Goal: Information Seeking & Learning: Learn about a topic

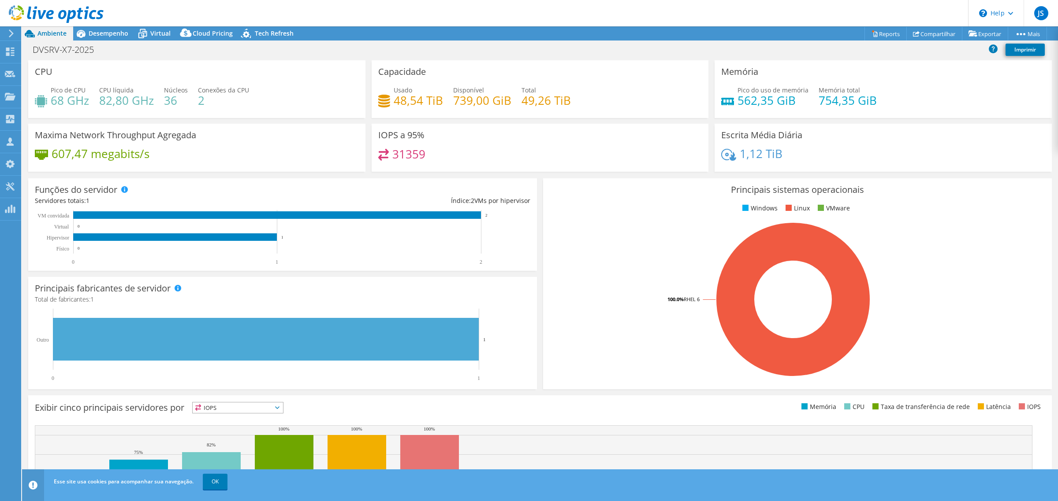
select select "USD"
drag, startPoint x: 388, startPoint y: 155, endPoint x: 446, endPoint y: 153, distance: 57.7
click at [446, 153] on div "31359" at bounding box center [540, 158] width 324 height 19
click at [518, 149] on div "31359" at bounding box center [540, 158] width 324 height 19
click at [444, 164] on div "31359" at bounding box center [540, 158] width 324 height 19
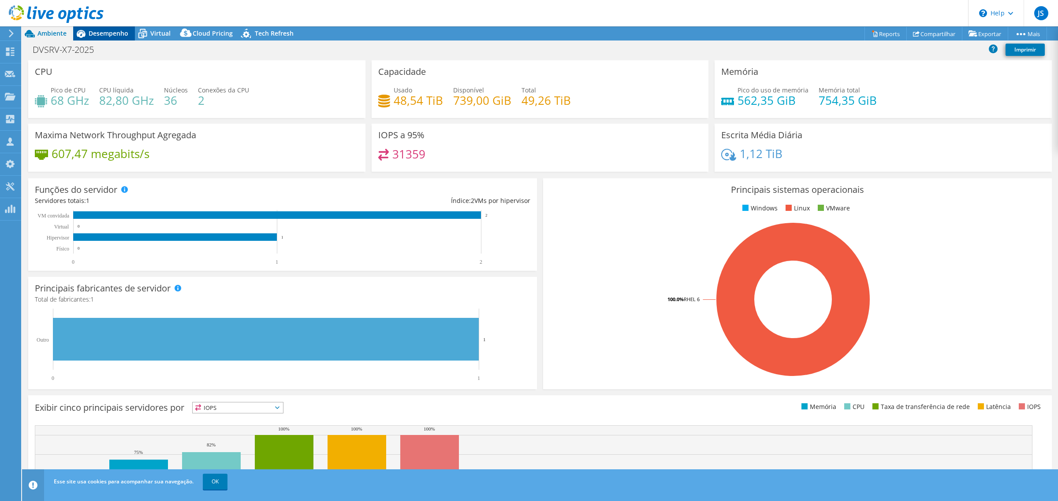
click at [117, 32] on span "Desempenho" at bounding box center [109, 33] width 40 height 8
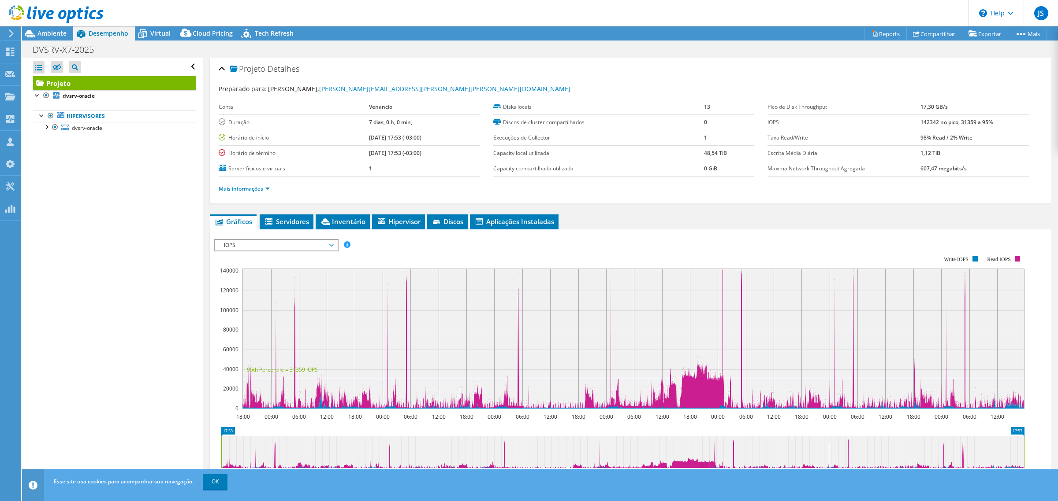
drag, startPoint x: 921, startPoint y: 120, endPoint x: 911, endPoint y: 118, distance: 10.4
click at [911, 118] on tr "IOPS 142342 no pico, 31359 a 95%" at bounding box center [897, 122] width 261 height 15
click at [853, 155] on label "Escrita Média Diária" at bounding box center [843, 153] width 153 height 9
click at [106, 124] on link "dvsrv-oracle" at bounding box center [114, 127] width 163 height 11
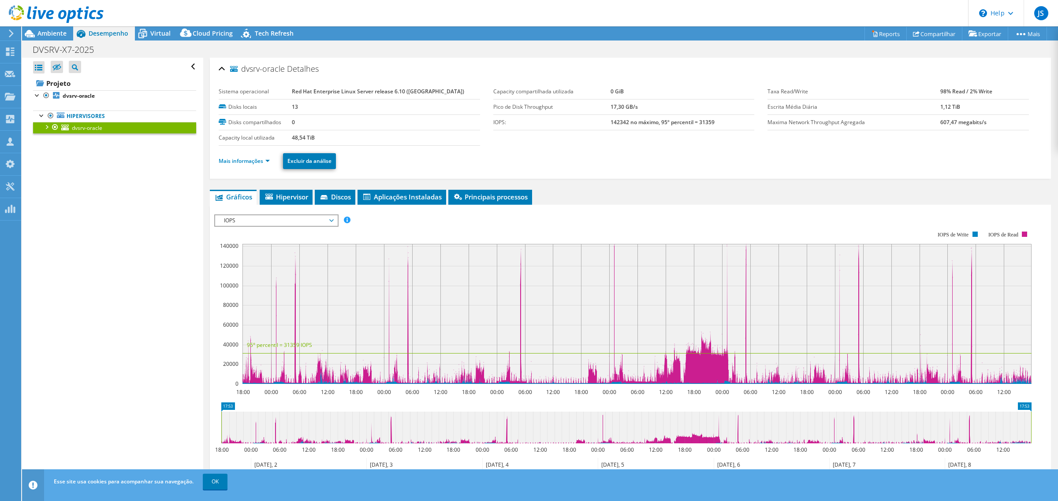
click at [45, 126] on div at bounding box center [46, 126] width 9 height 9
click at [44, 128] on div at bounding box center [46, 126] width 9 height 9
click at [40, 115] on div at bounding box center [41, 115] width 9 height 9
click at [86, 117] on link "Hipervisores" at bounding box center [114, 116] width 163 height 11
click at [44, 115] on div at bounding box center [41, 115] width 9 height 9
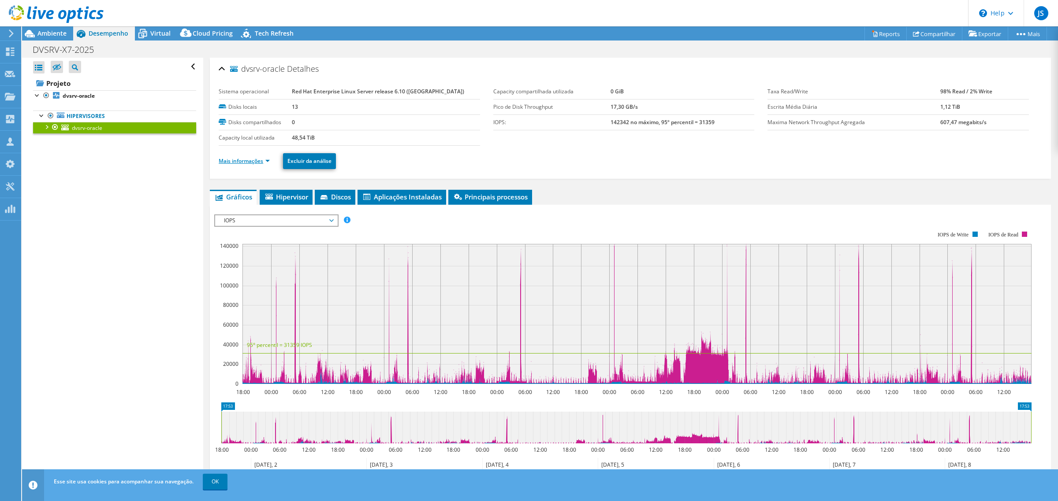
click at [261, 163] on link "Mais informações" at bounding box center [244, 160] width 51 height 7
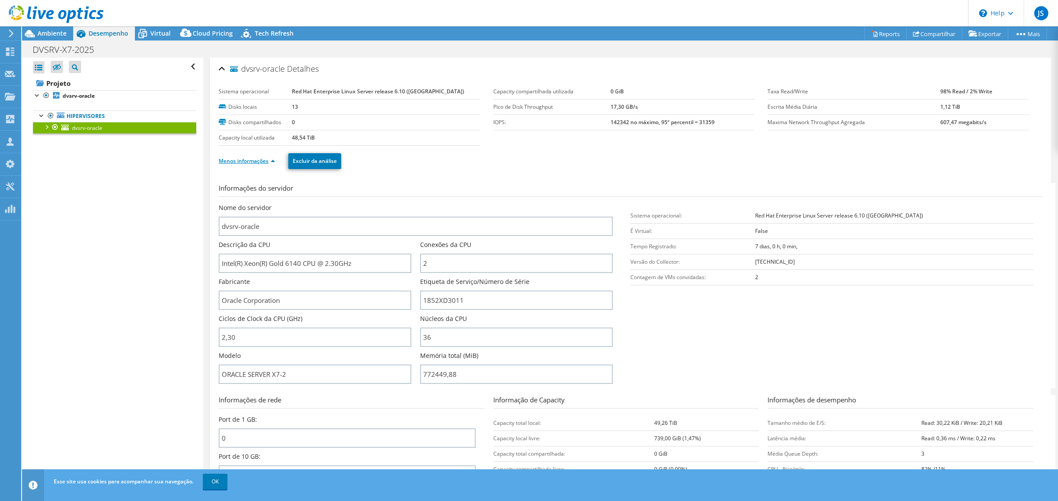
click at [259, 162] on link "Menos informações" at bounding box center [247, 160] width 56 height 7
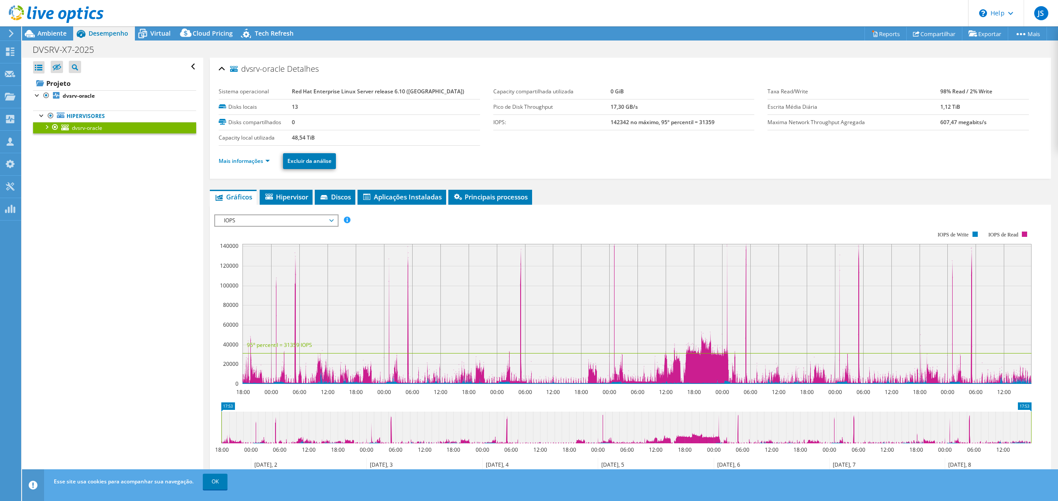
click at [47, 126] on div at bounding box center [46, 126] width 9 height 9
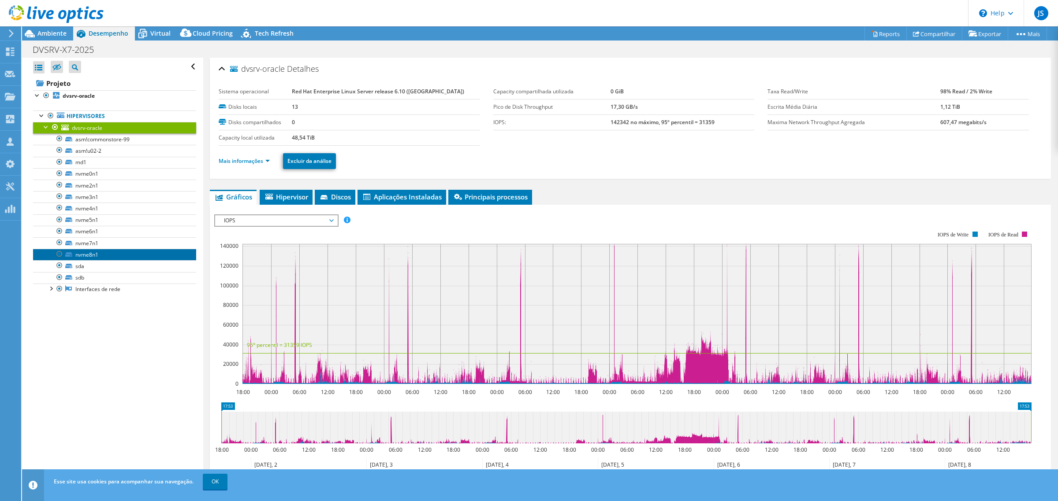
click at [109, 256] on link "nvme8n1" at bounding box center [114, 254] width 163 height 11
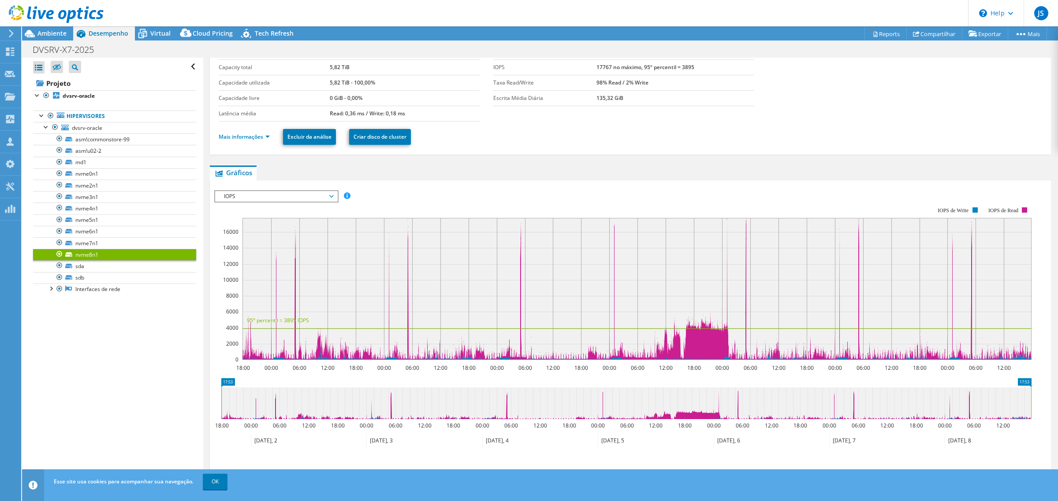
scroll to position [107, 0]
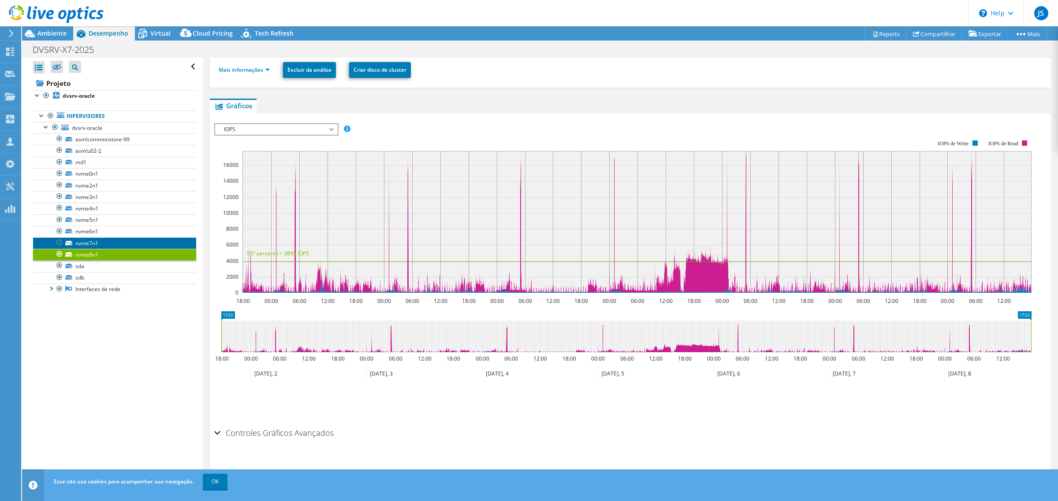
click at [106, 245] on link "nvme7n1" at bounding box center [114, 243] width 163 height 11
click at [104, 254] on link "nvme8n1" at bounding box center [114, 254] width 163 height 11
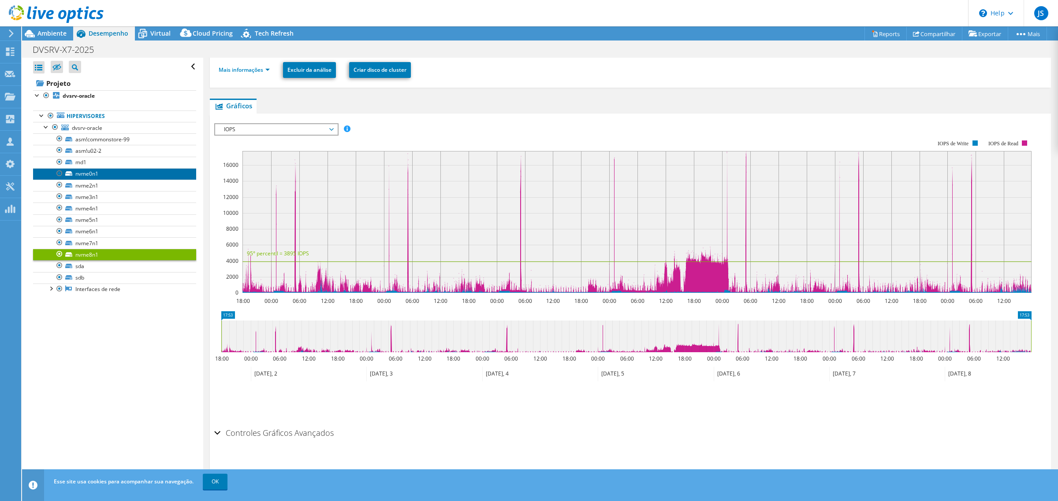
click at [112, 177] on link "nvme0n1" at bounding box center [114, 173] width 163 height 11
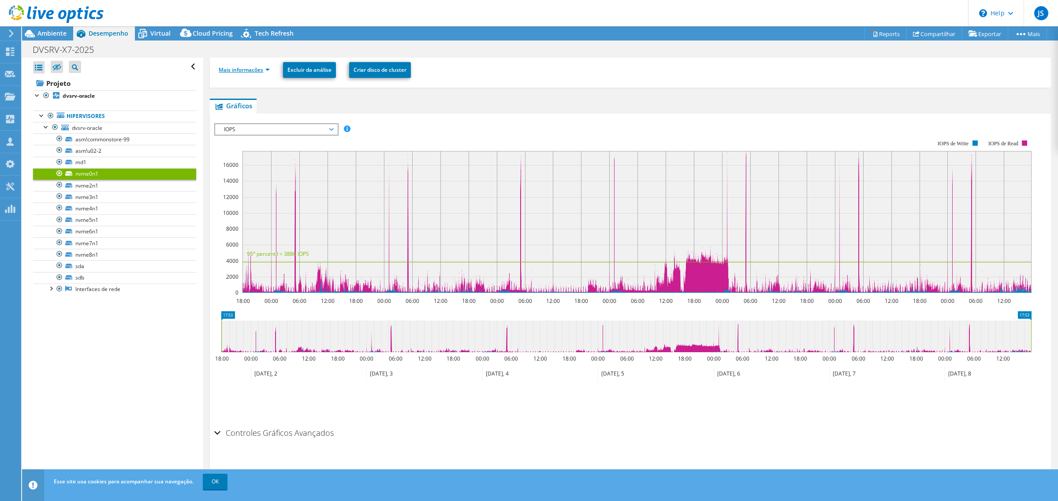
click at [254, 69] on link "Mais informações" at bounding box center [244, 69] width 51 height 7
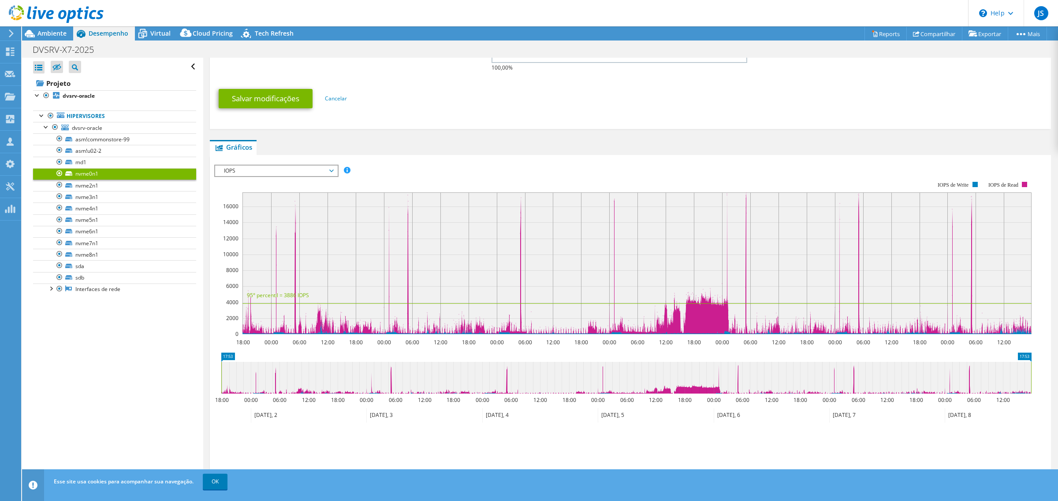
scroll to position [272, 0]
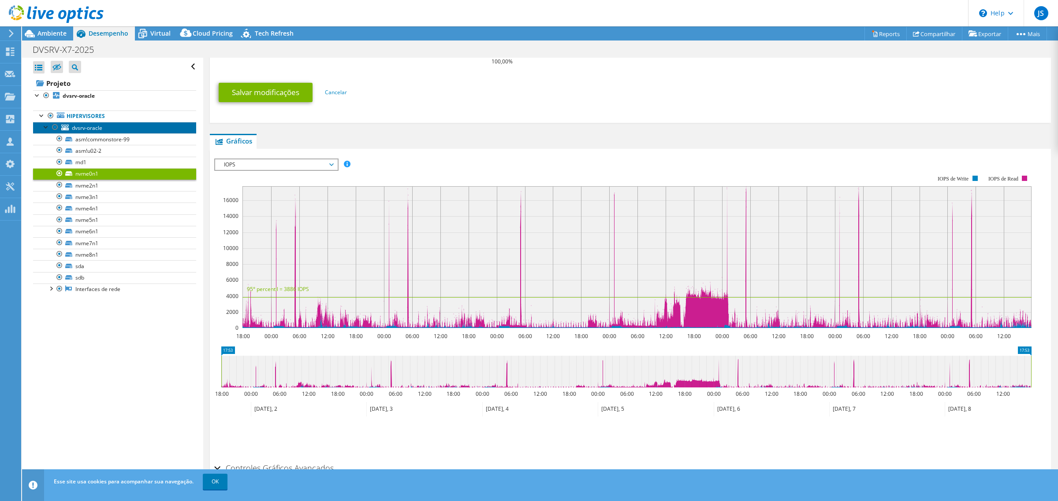
click at [96, 128] on span "dvsrv-oracle" at bounding box center [87, 127] width 30 height 7
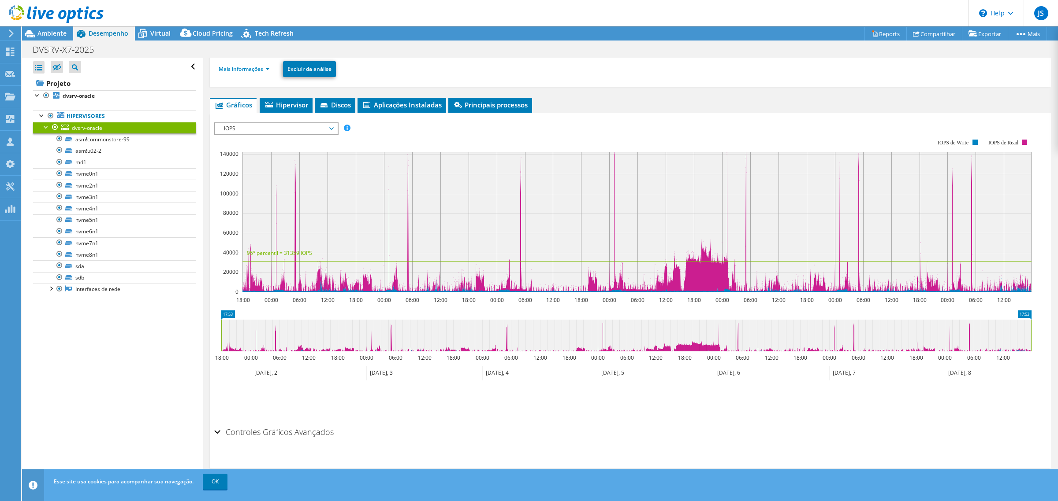
scroll to position [91, 0]
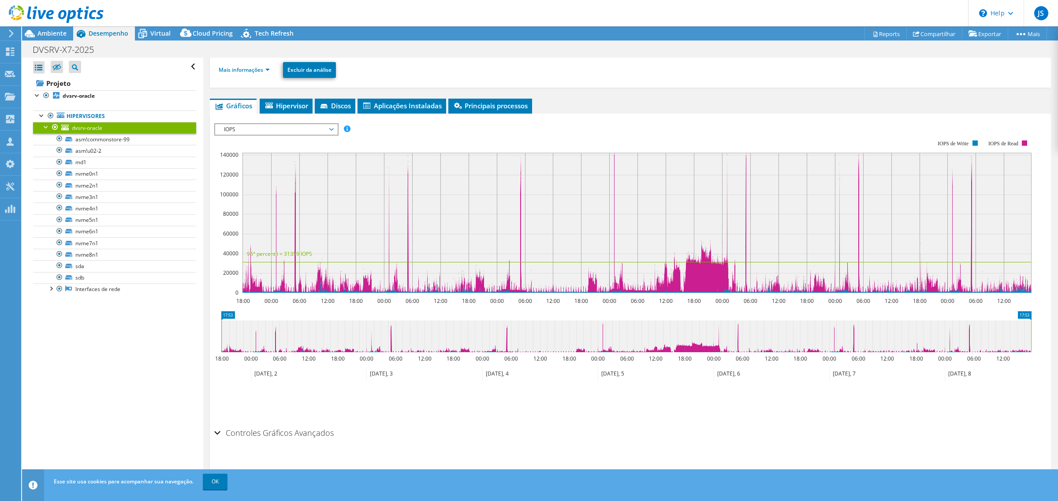
click at [47, 124] on div at bounding box center [46, 126] width 9 height 9
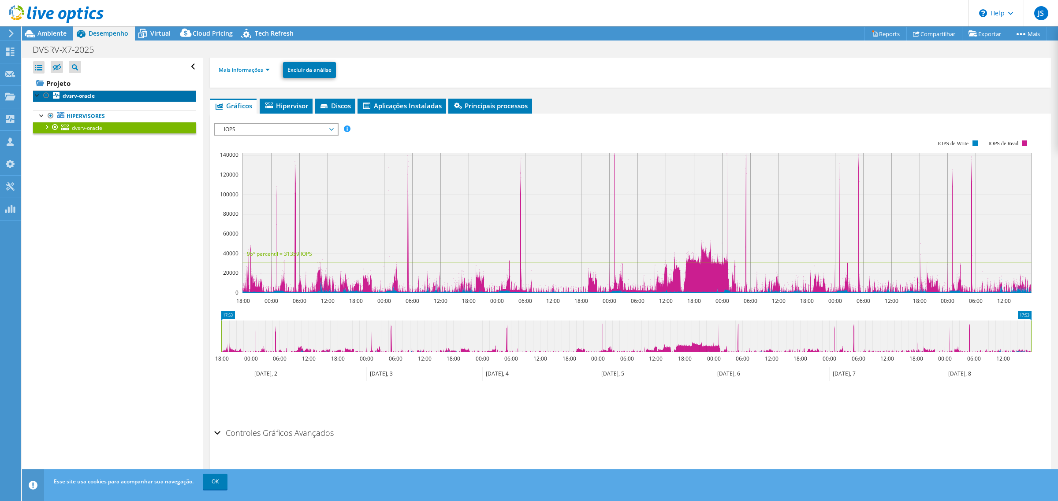
click at [98, 95] on link "dvsrv-oracle" at bounding box center [114, 95] width 163 height 11
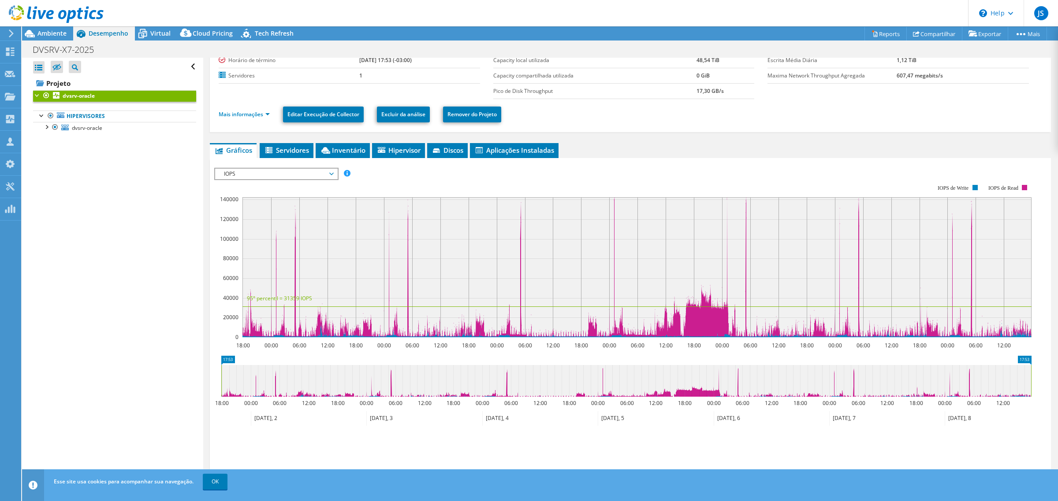
scroll to position [0, 0]
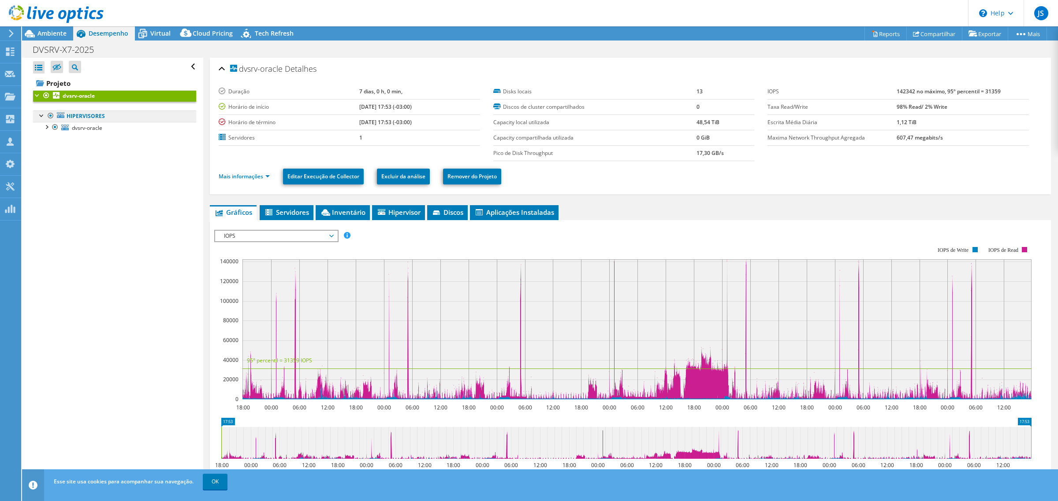
click at [92, 118] on link "Hipervisores" at bounding box center [114, 116] width 163 height 11
click at [65, 115] on link "Hipervisores" at bounding box center [114, 116] width 163 height 11
click at [416, 217] on span "Hipervisor" at bounding box center [398, 212] width 44 height 9
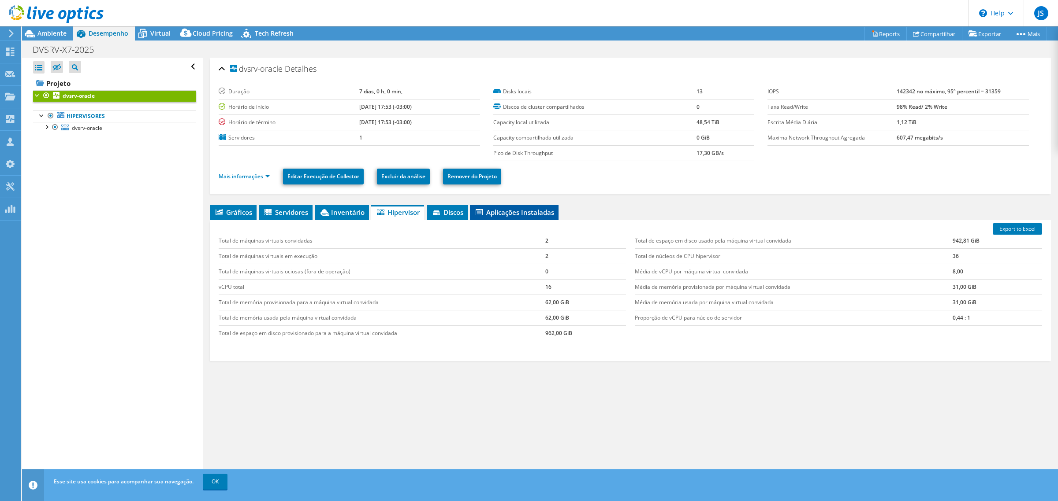
click at [498, 214] on span "Aplicações Instaladas" at bounding box center [514, 212] width 80 height 9
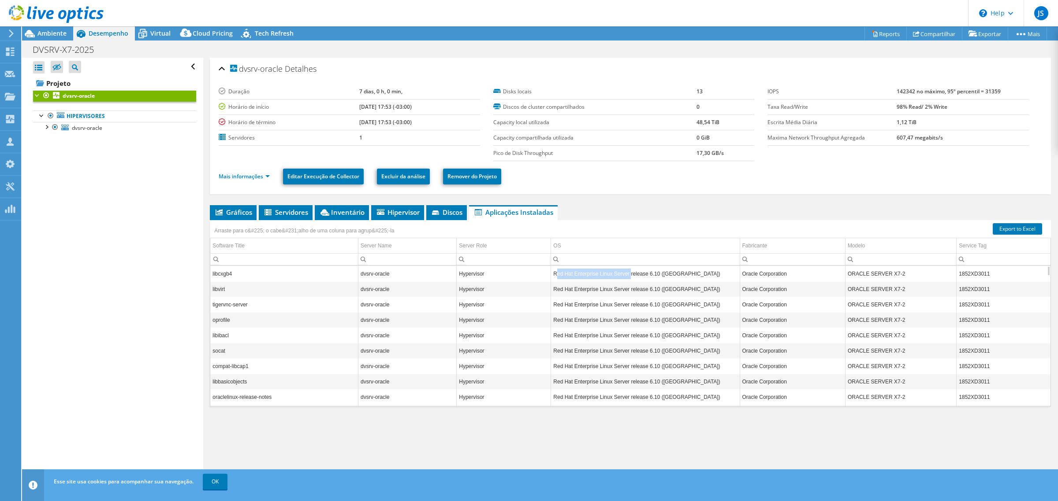
drag, startPoint x: 552, startPoint y: 273, endPoint x: 633, endPoint y: 282, distance: 82.0
click at [628, 280] on td "Red Hat Enterprise Linux Server release 6.10 ([GEOGRAPHIC_DATA])" at bounding box center [645, 273] width 189 height 15
click at [665, 293] on td "Red Hat Enterprise Linux Server release 6.10 ([GEOGRAPHIC_DATA])" at bounding box center [645, 289] width 189 height 15
drag, startPoint x: 549, startPoint y: 274, endPoint x: 623, endPoint y: 275, distance: 73.2
click at [623, 275] on td "Red Hat Enterprise Linux Server release 6.10 ([GEOGRAPHIC_DATA])" at bounding box center [645, 273] width 189 height 15
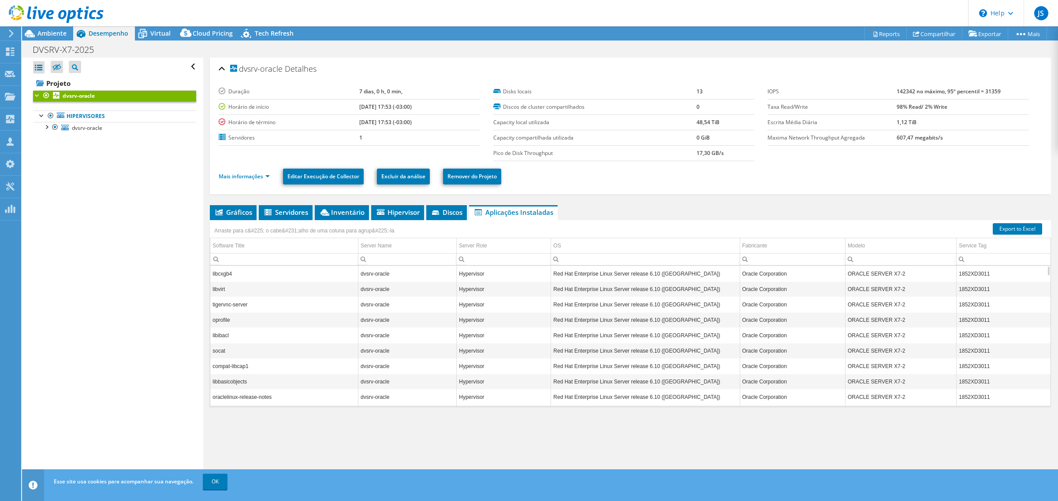
click at [617, 330] on td "Red Hat Enterprise Linux Server release 6.10 ([GEOGRAPHIC_DATA])" at bounding box center [645, 335] width 189 height 15
click at [42, 115] on div at bounding box center [41, 115] width 9 height 9
click at [46, 127] on div at bounding box center [46, 126] width 9 height 9
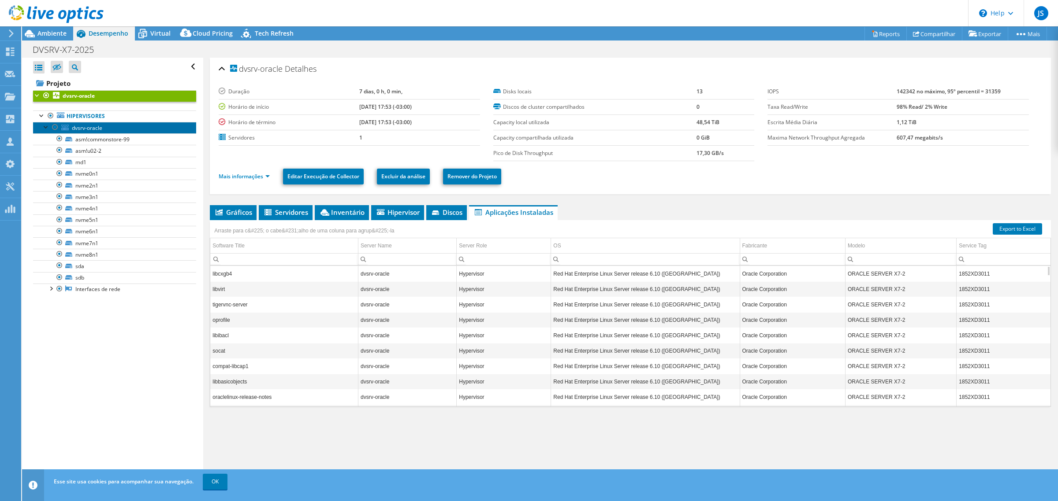
click at [115, 130] on link "dvsrv-oracle" at bounding box center [114, 127] width 163 height 11
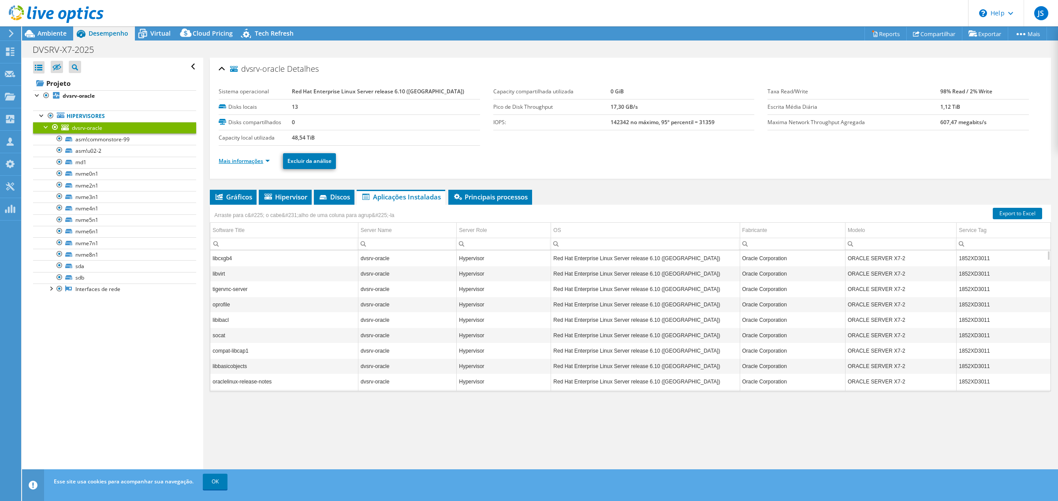
click at [247, 162] on link "Mais informações" at bounding box center [244, 160] width 51 height 7
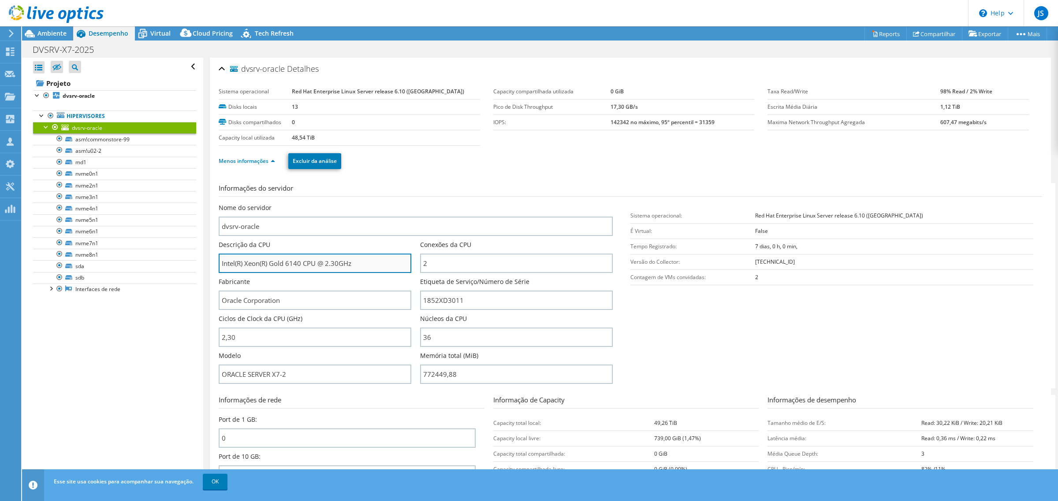
drag, startPoint x: 300, startPoint y: 259, endPoint x: 271, endPoint y: 259, distance: 28.6
click at [271, 259] on input "Intel(R) Xeon(R) Gold 6140 CPU @ 2.30GHz" at bounding box center [315, 263] width 193 height 19
click at [163, 34] on span "Virtual" at bounding box center [160, 33] width 20 height 8
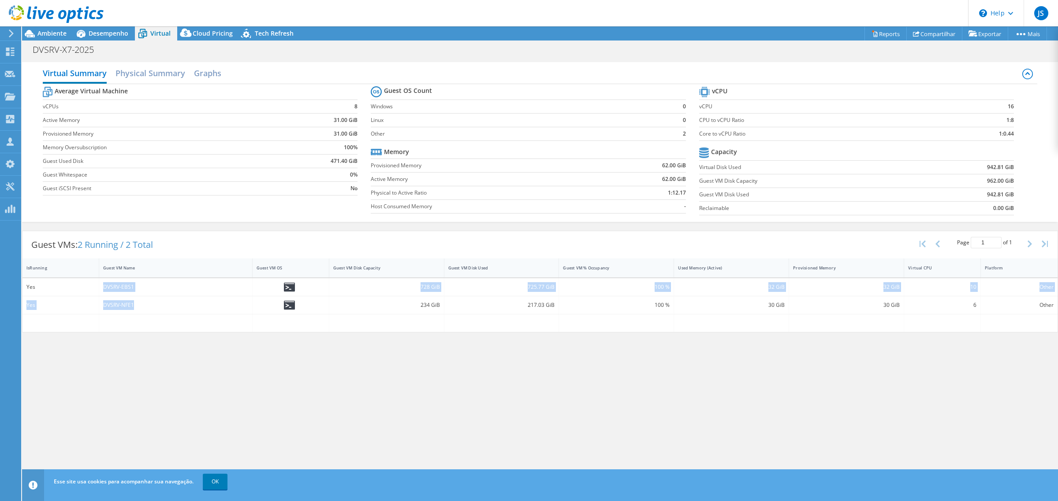
drag, startPoint x: 134, startPoint y: 308, endPoint x: 100, endPoint y: 296, distance: 35.3
click at [100, 296] on div "Yes DVSRV-EBS1 728 GiB 725.77 GiB 100 % 32 GiB 32 GiB 10 Other Yes DVSRV-NFE1 2…" at bounding box center [539, 305] width 1035 height 54
click at [179, 338] on div "Virtual Summary Physical Summary Graphs Average Virtual Machine vCPUs 8 Active …" at bounding box center [540, 271] width 1036 height 427
click at [170, 75] on h2 "Physical Summary" at bounding box center [150, 73] width 70 height 19
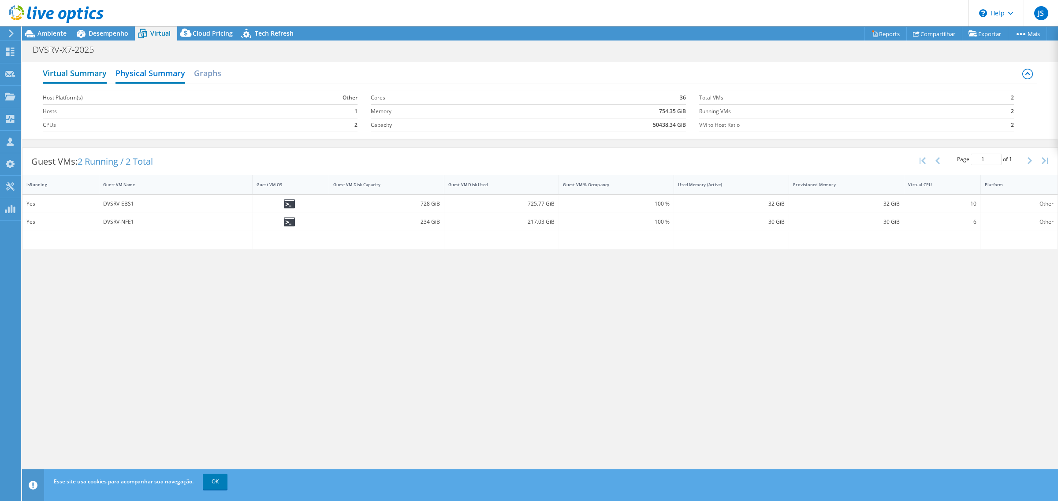
click at [85, 72] on h2 "Virtual Summary" at bounding box center [75, 73] width 64 height 19
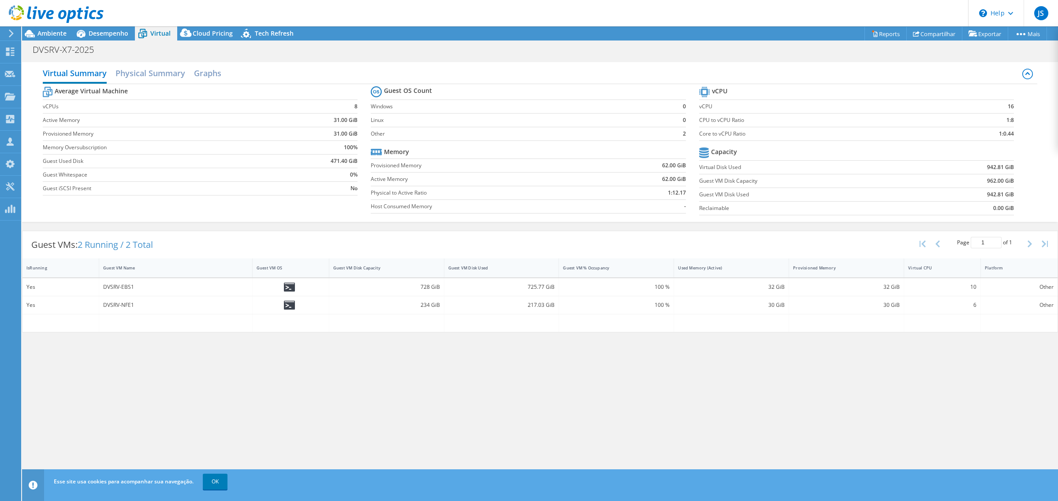
click at [377, 290] on div "728 GiB" at bounding box center [386, 287] width 107 height 10
click at [434, 318] on div at bounding box center [386, 324] width 115 height 18
click at [156, 76] on h2 "Physical Summary" at bounding box center [150, 73] width 70 height 19
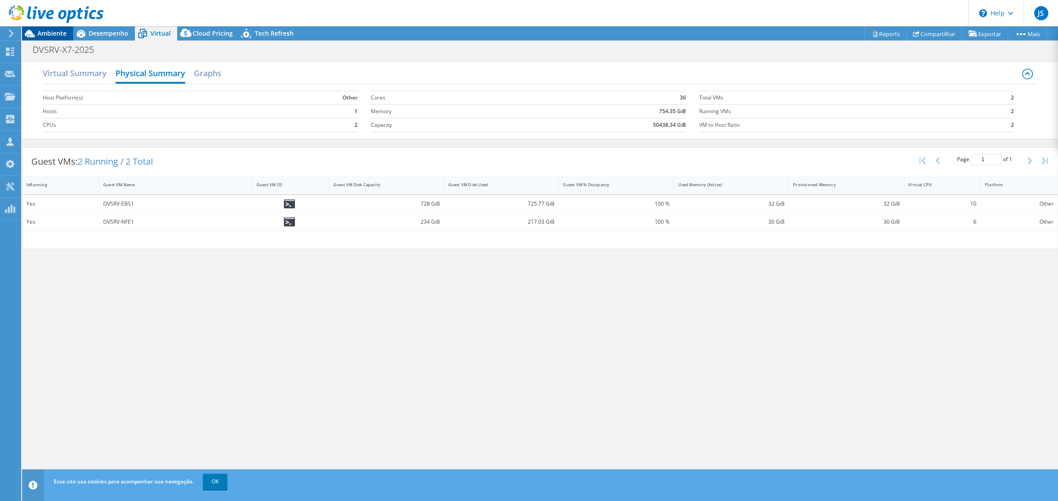
click at [49, 36] on span "Ambiente" at bounding box center [51, 33] width 29 height 8
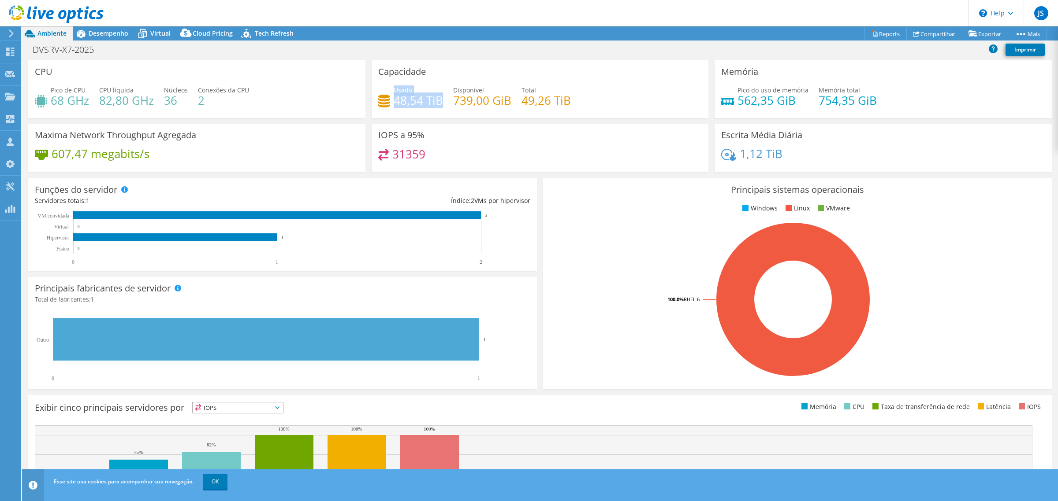
drag, startPoint x: 390, startPoint y: 100, endPoint x: 454, endPoint y: 115, distance: 66.1
click at [438, 104] on div "Usado 48,54 TiB" at bounding box center [410, 95] width 65 height 20
click at [464, 119] on div "Capacidade Usado 48,54 TiB Disponível 739,00 GiB Total 49,26 TiB" at bounding box center [539, 91] width 343 height 63
drag, startPoint x: 449, startPoint y: 93, endPoint x: 508, endPoint y: 111, distance: 61.0
click at [506, 105] on h4 "739,00 GiB" at bounding box center [482, 101] width 58 height 10
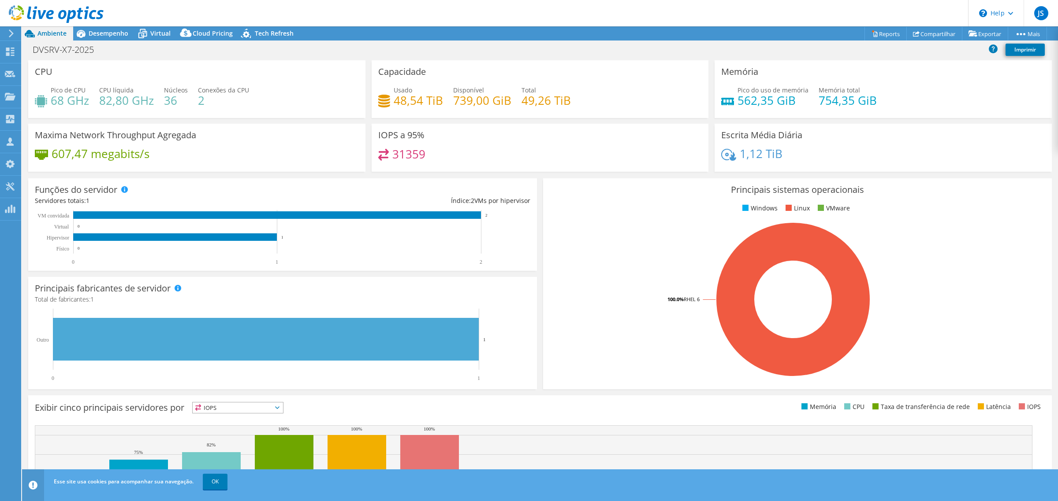
click at [514, 130] on div "IOPS a 95% 31359" at bounding box center [539, 148] width 337 height 48
click at [212, 238] on rect at bounding box center [175, 237] width 204 height 7
click at [144, 238] on rect at bounding box center [175, 237] width 204 height 7
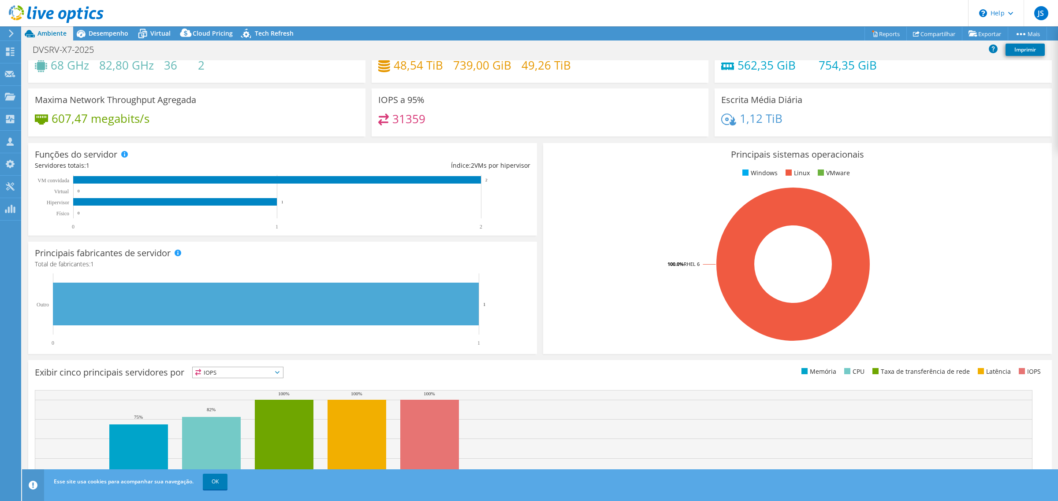
scroll to position [0, 0]
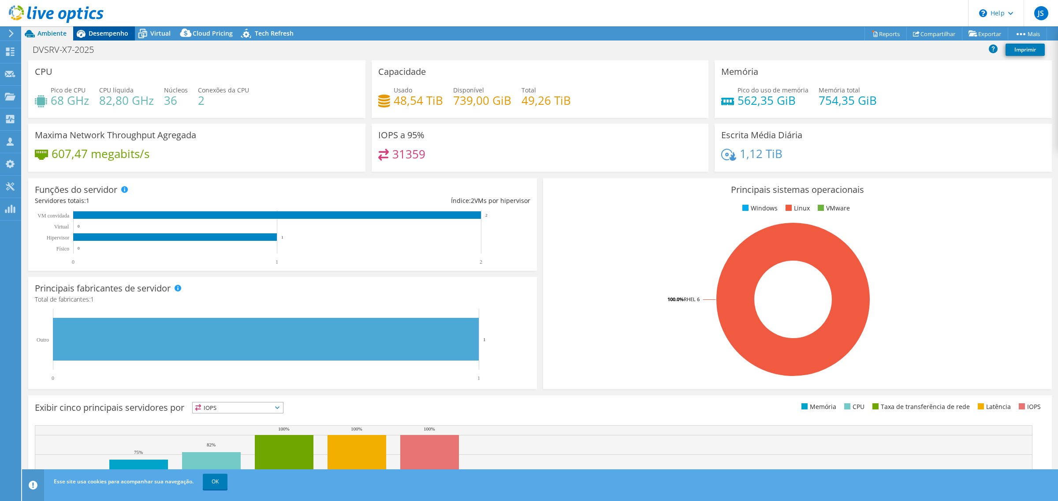
click at [113, 33] on span "Desempenho" at bounding box center [109, 33] width 40 height 8
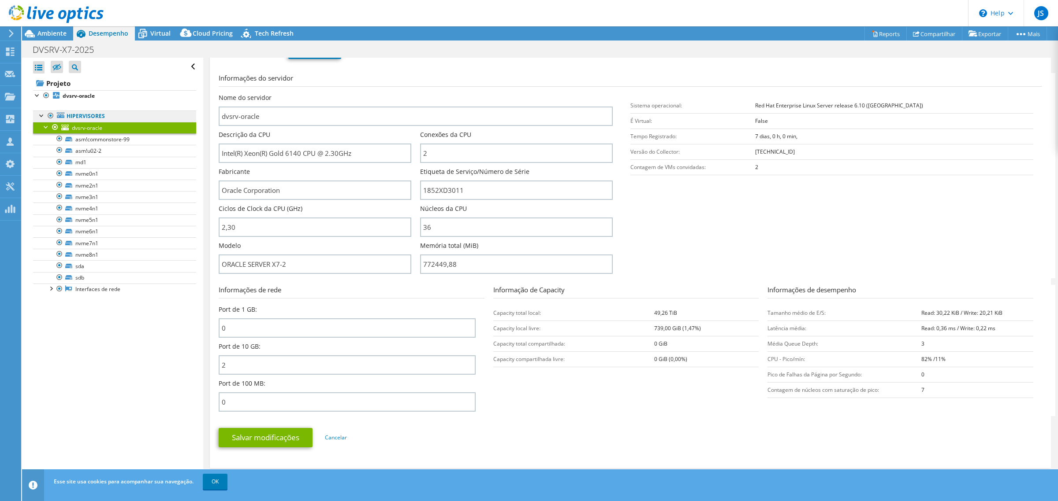
click at [100, 113] on link "Hipervisores" at bounding box center [114, 116] width 163 height 11
click at [43, 117] on div at bounding box center [41, 115] width 9 height 9
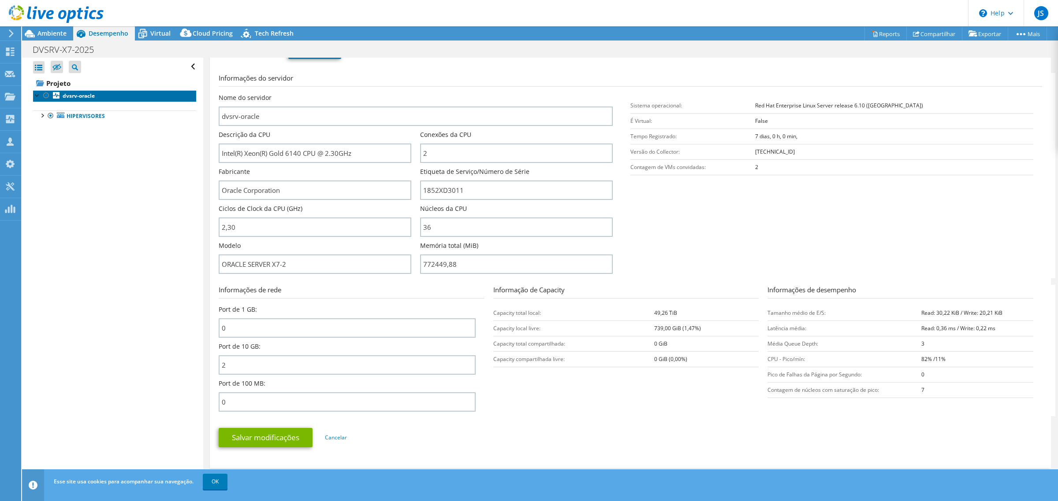
click at [75, 95] on b "dvsrv-oracle" at bounding box center [79, 95] width 32 height 7
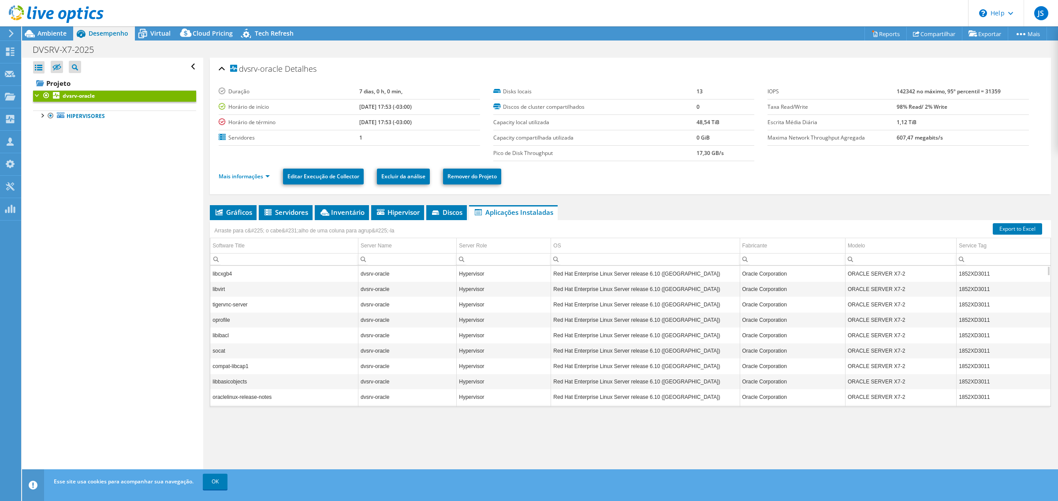
click at [545, 155] on label "Pico de Disk Throughput" at bounding box center [594, 153] width 203 height 9
click at [738, 173] on ul "Mais informações Editar Execução [PERSON_NAME] Excluir da análise Remover do Pr…" at bounding box center [630, 176] width 823 height 18
click at [794, 211] on ul "Gráficos Servidores Inventário Hipervisor Discos Discos de cluster Aplicações I…" at bounding box center [630, 212] width 841 height 15
click at [40, 113] on div at bounding box center [41, 115] width 9 height 9
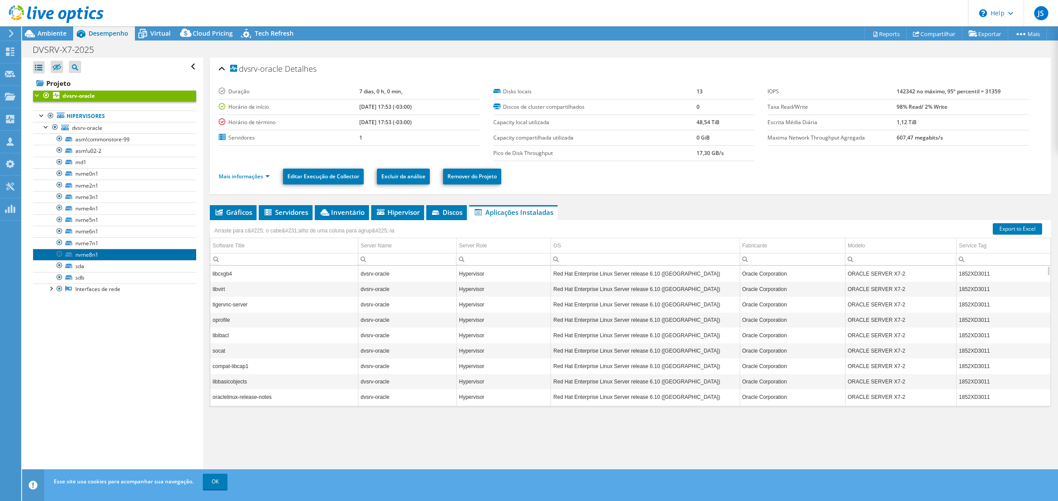
click at [128, 256] on link "nvme8n1" at bounding box center [114, 254] width 163 height 11
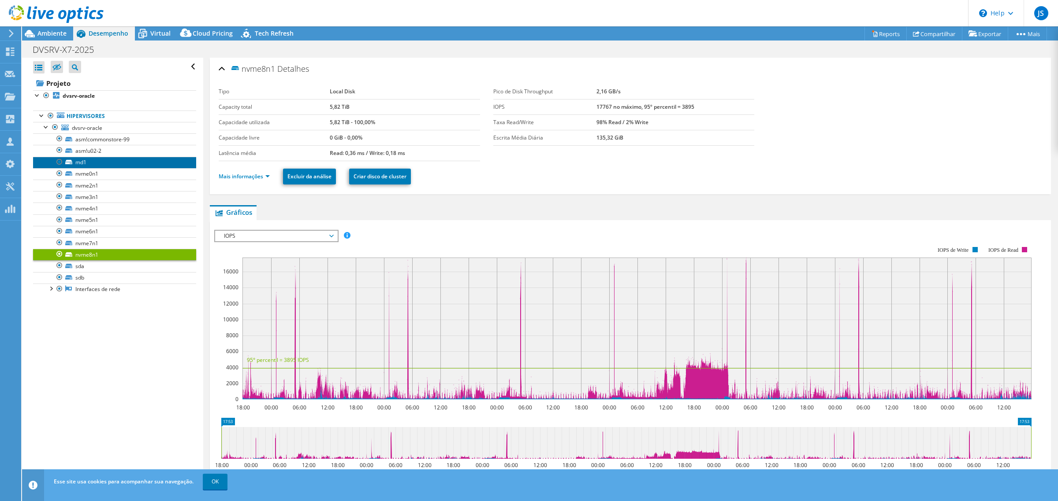
click at [93, 167] on link "md1" at bounding box center [114, 162] width 163 height 11
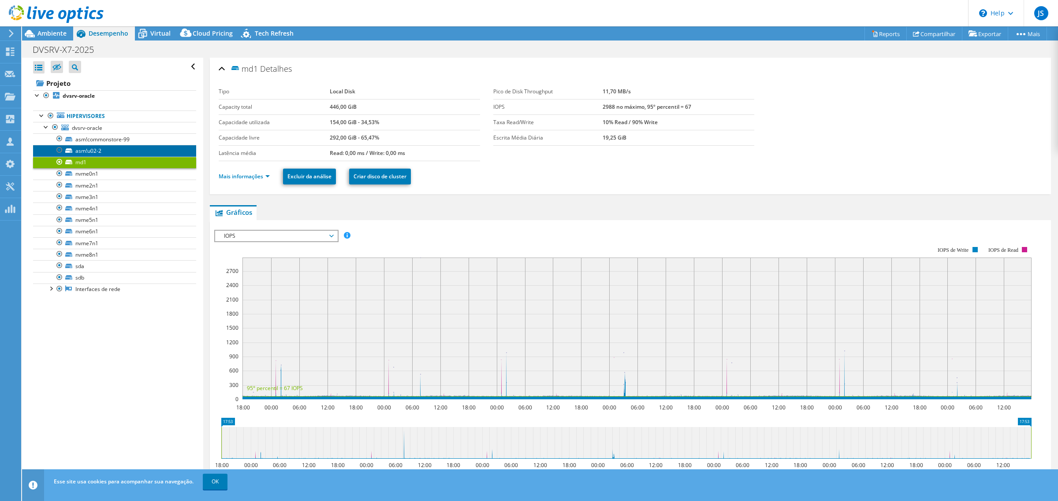
click at [111, 150] on link "asm!u02-2" at bounding box center [114, 150] width 163 height 11
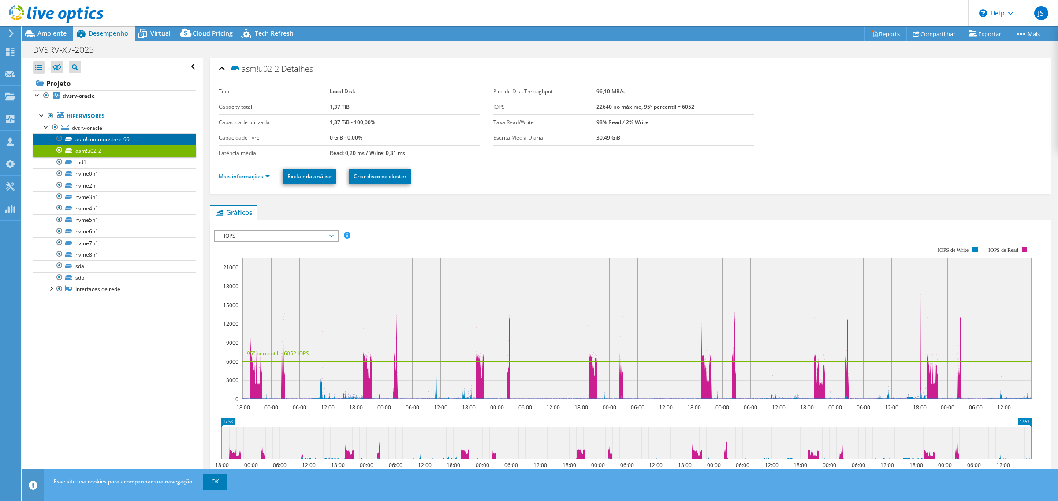
click at [126, 140] on link "asm!commonstore-99" at bounding box center [114, 139] width 163 height 11
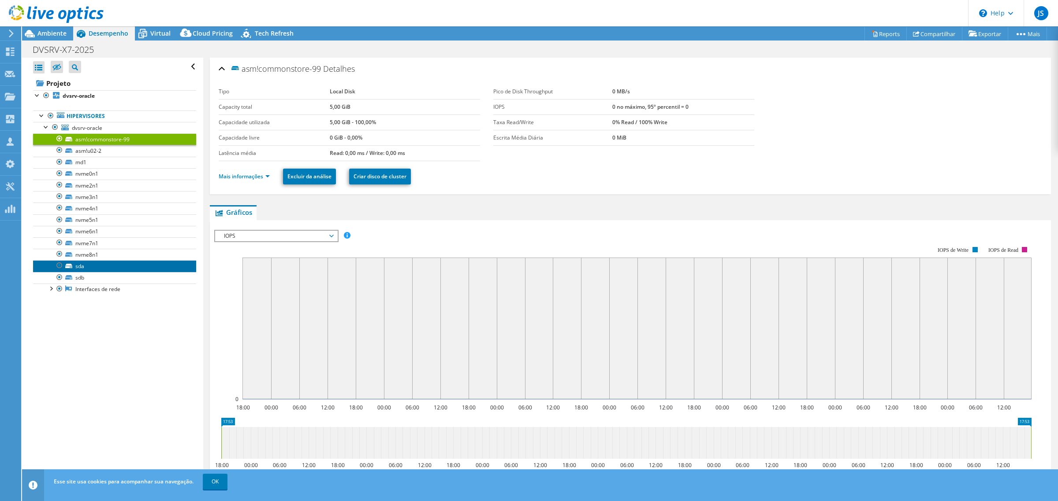
click at [104, 272] on link "sda" at bounding box center [114, 265] width 163 height 11
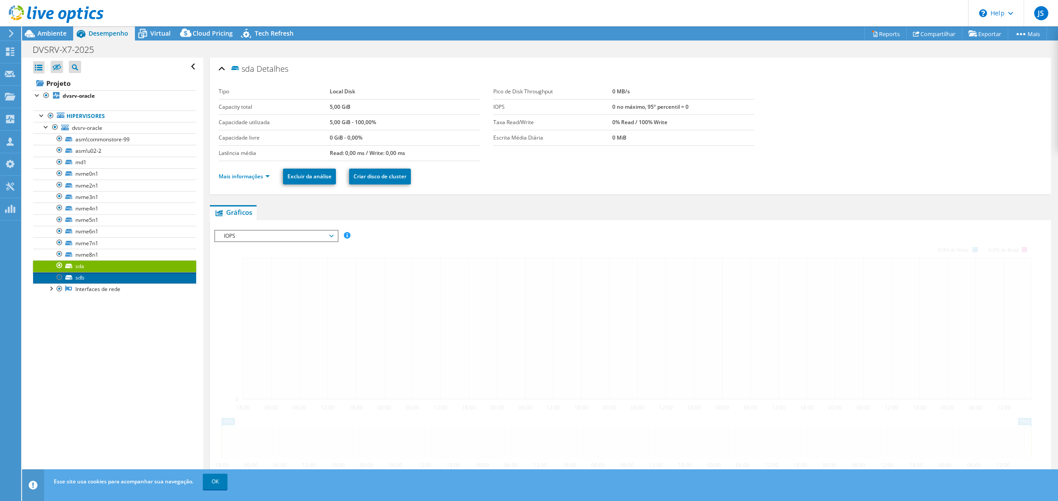
click at [103, 278] on link "sdb" at bounding box center [114, 277] width 163 height 11
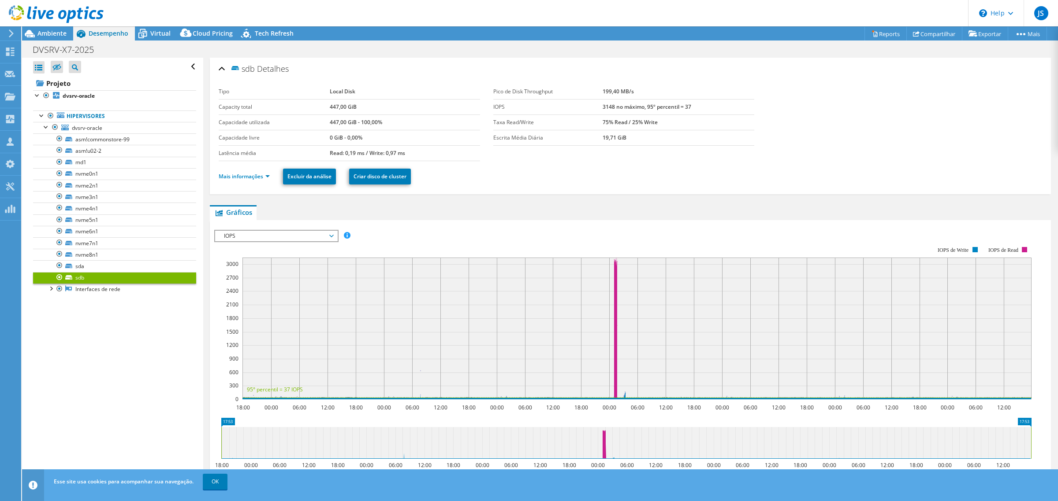
select select "USD"
click at [95, 267] on link "sda" at bounding box center [114, 265] width 163 height 11
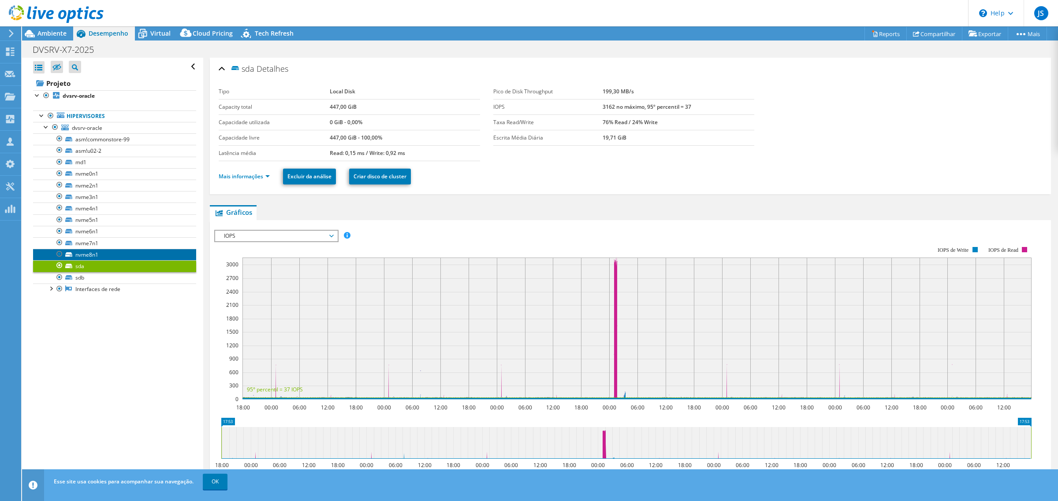
click at [100, 256] on link "nvme8n1" at bounding box center [114, 254] width 163 height 11
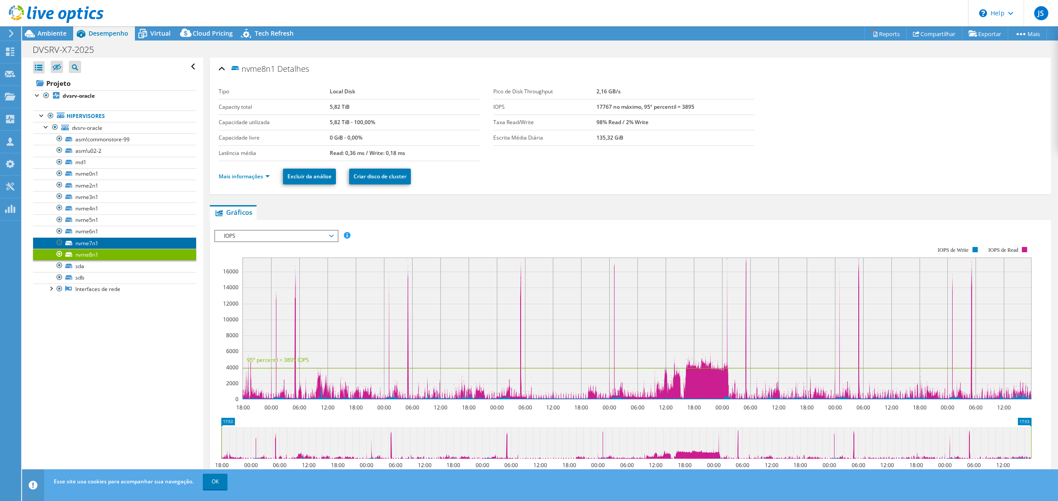
click at [113, 247] on link "nvme7n1" at bounding box center [114, 243] width 163 height 11
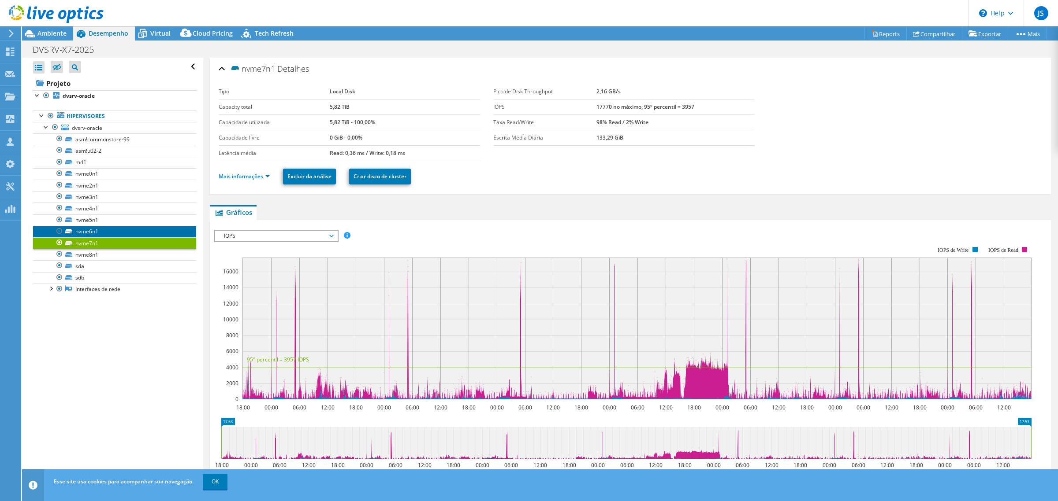
click at [122, 233] on link "nvme6n1" at bounding box center [114, 231] width 163 height 11
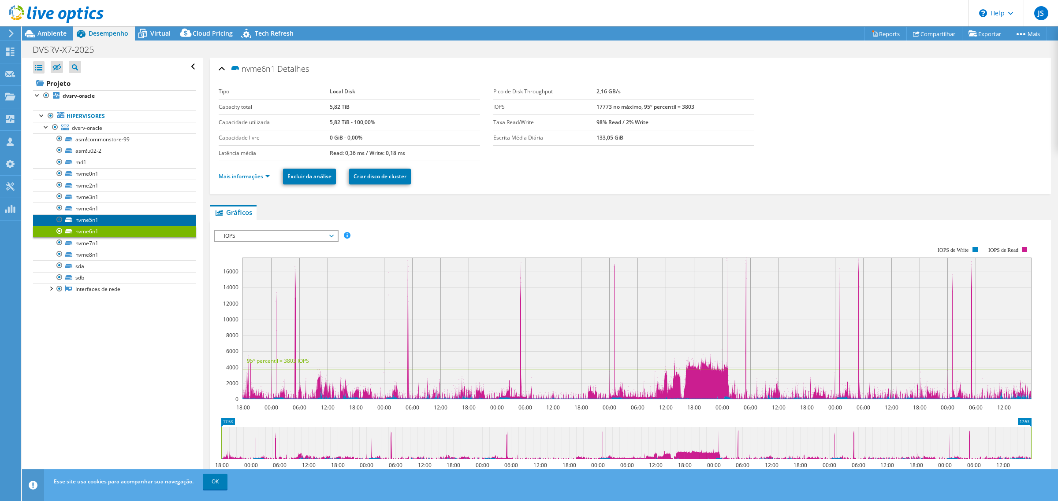
click at [118, 220] on link "nvme5n1" at bounding box center [114, 220] width 163 height 11
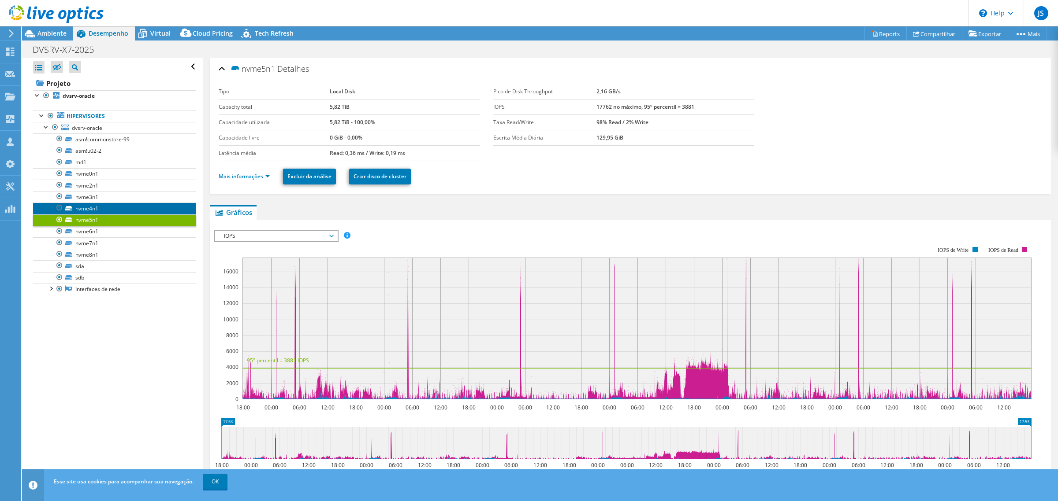
click at [122, 206] on link "nvme4n1" at bounding box center [114, 208] width 163 height 11
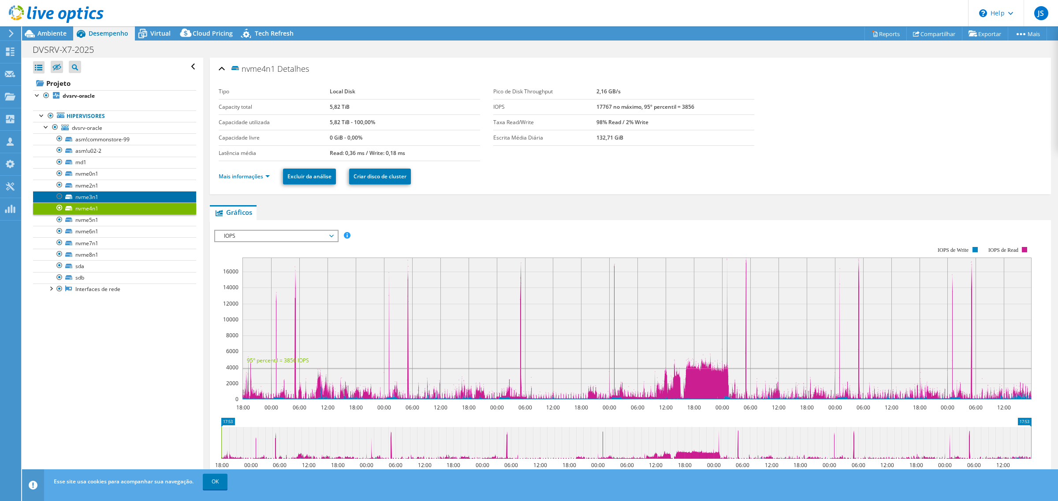
click at [126, 198] on link "nvme3n1" at bounding box center [114, 196] width 163 height 11
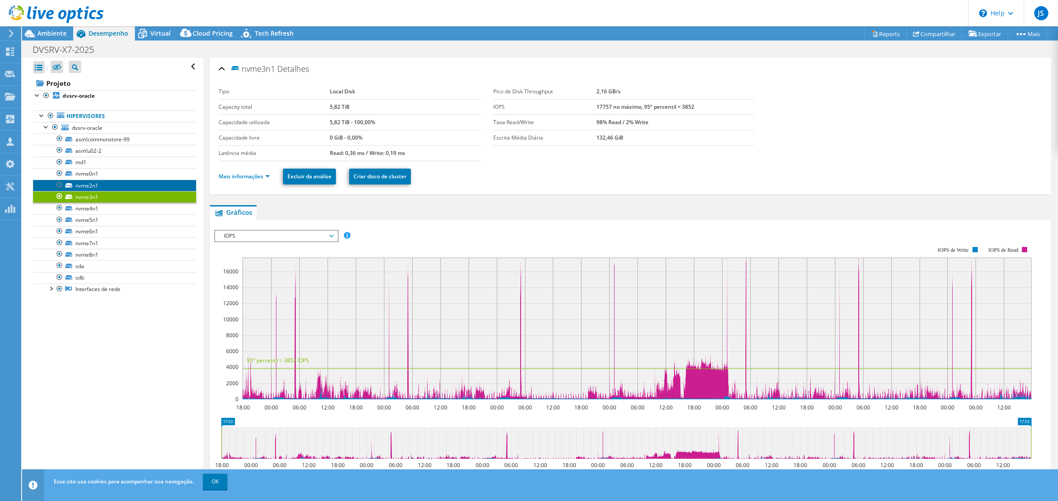
click at [124, 184] on link "nvme2n1" at bounding box center [114, 185] width 163 height 11
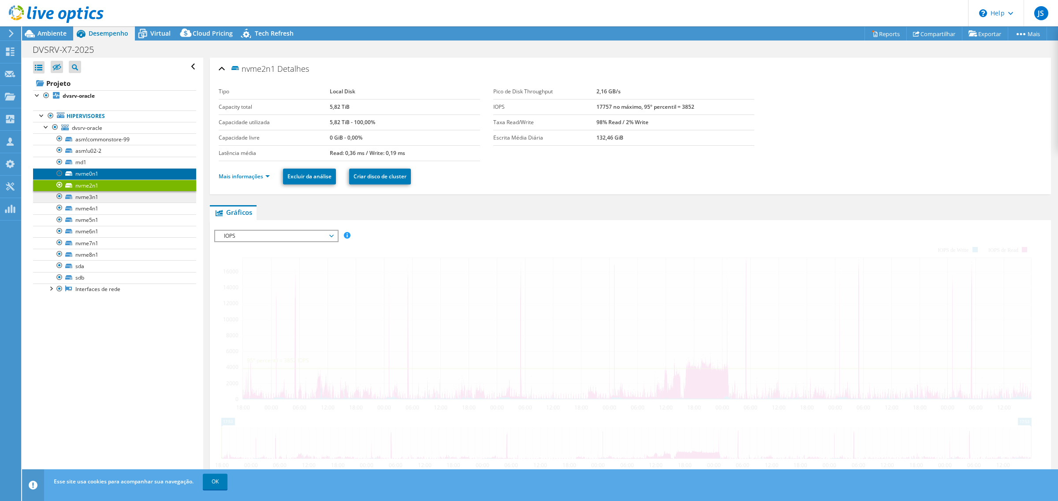
click at [113, 173] on link "nvme0n1" at bounding box center [114, 173] width 163 height 11
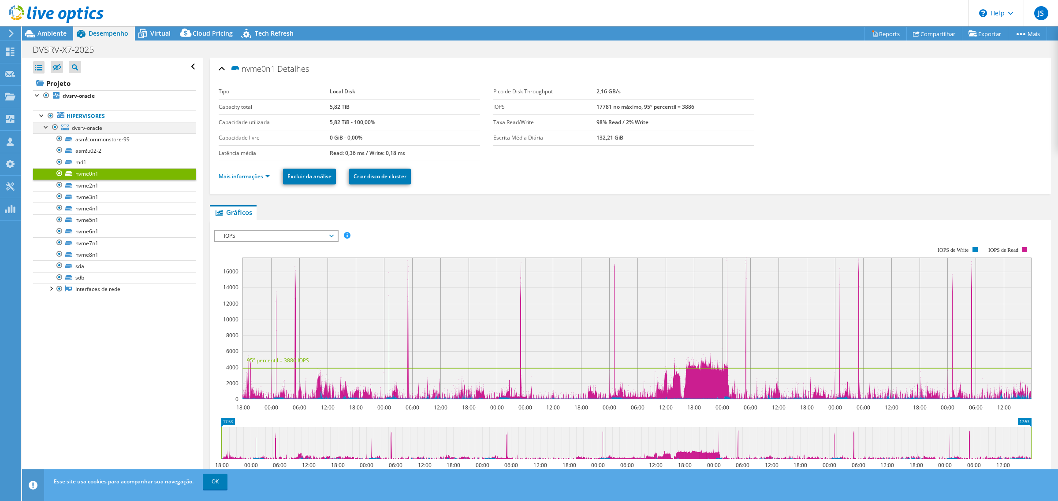
click at [44, 123] on div at bounding box center [46, 126] width 9 height 9
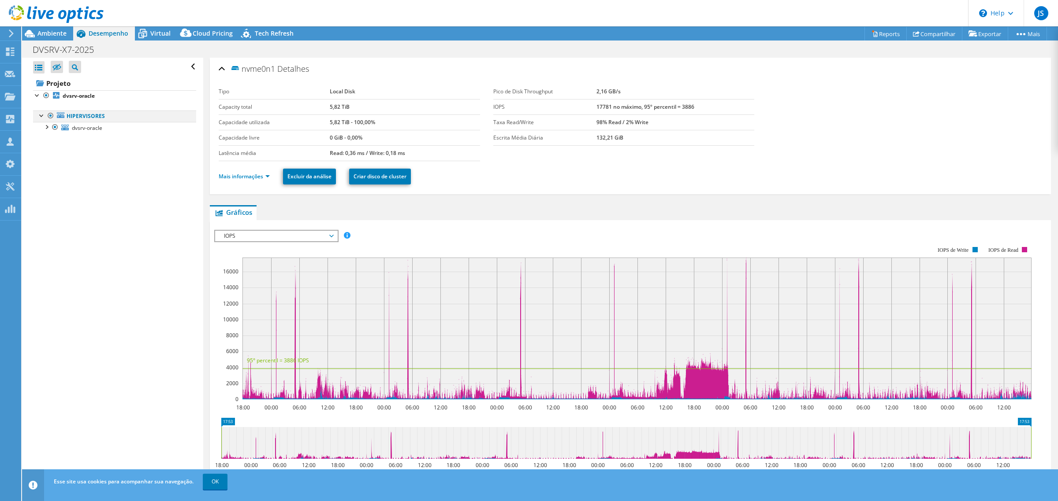
click at [41, 117] on div at bounding box center [41, 115] width 9 height 9
click at [86, 94] on b "dvsrv-oracle" at bounding box center [79, 95] width 32 height 7
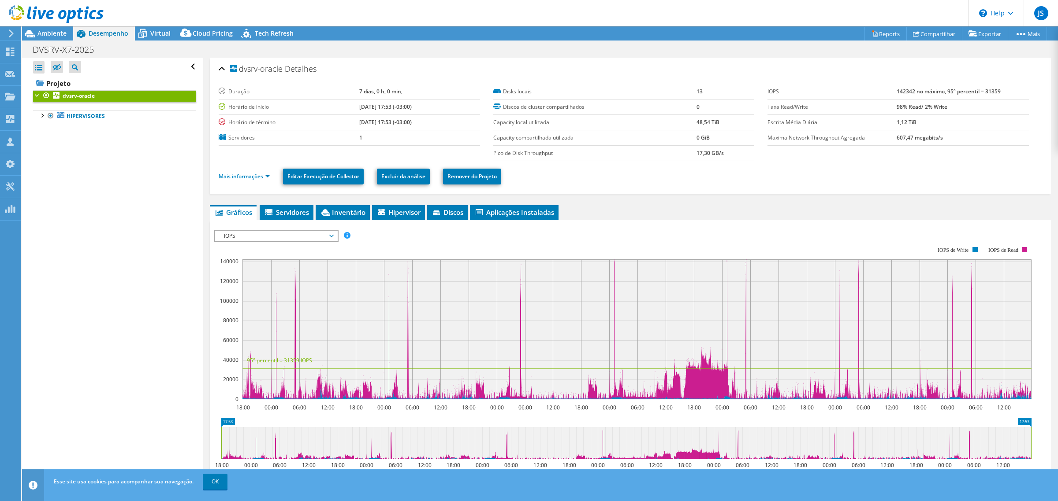
click at [264, 173] on li "Mais informações" at bounding box center [247, 177] width 56 height 10
click at [262, 178] on link "Mais informações" at bounding box center [244, 176] width 51 height 7
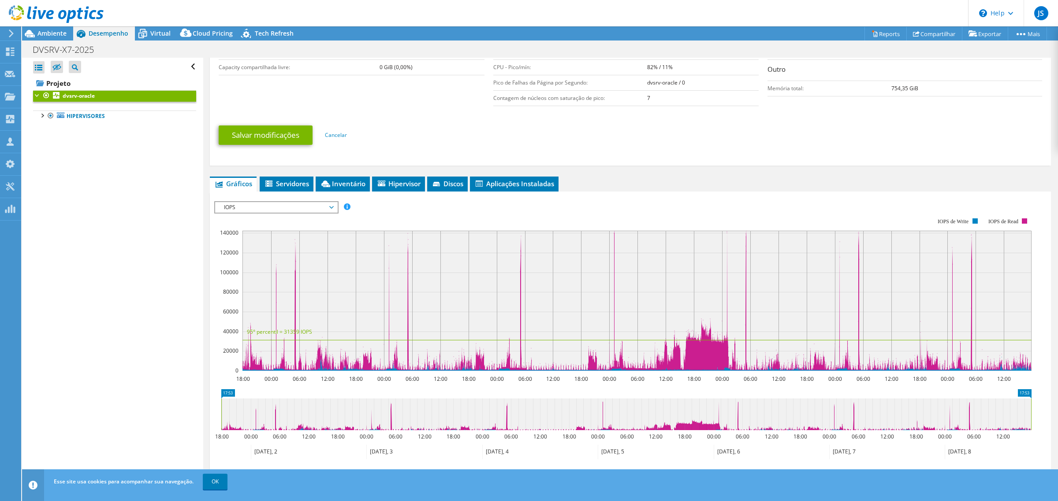
scroll to position [258, 0]
